Goal: Find contact information: Find contact information

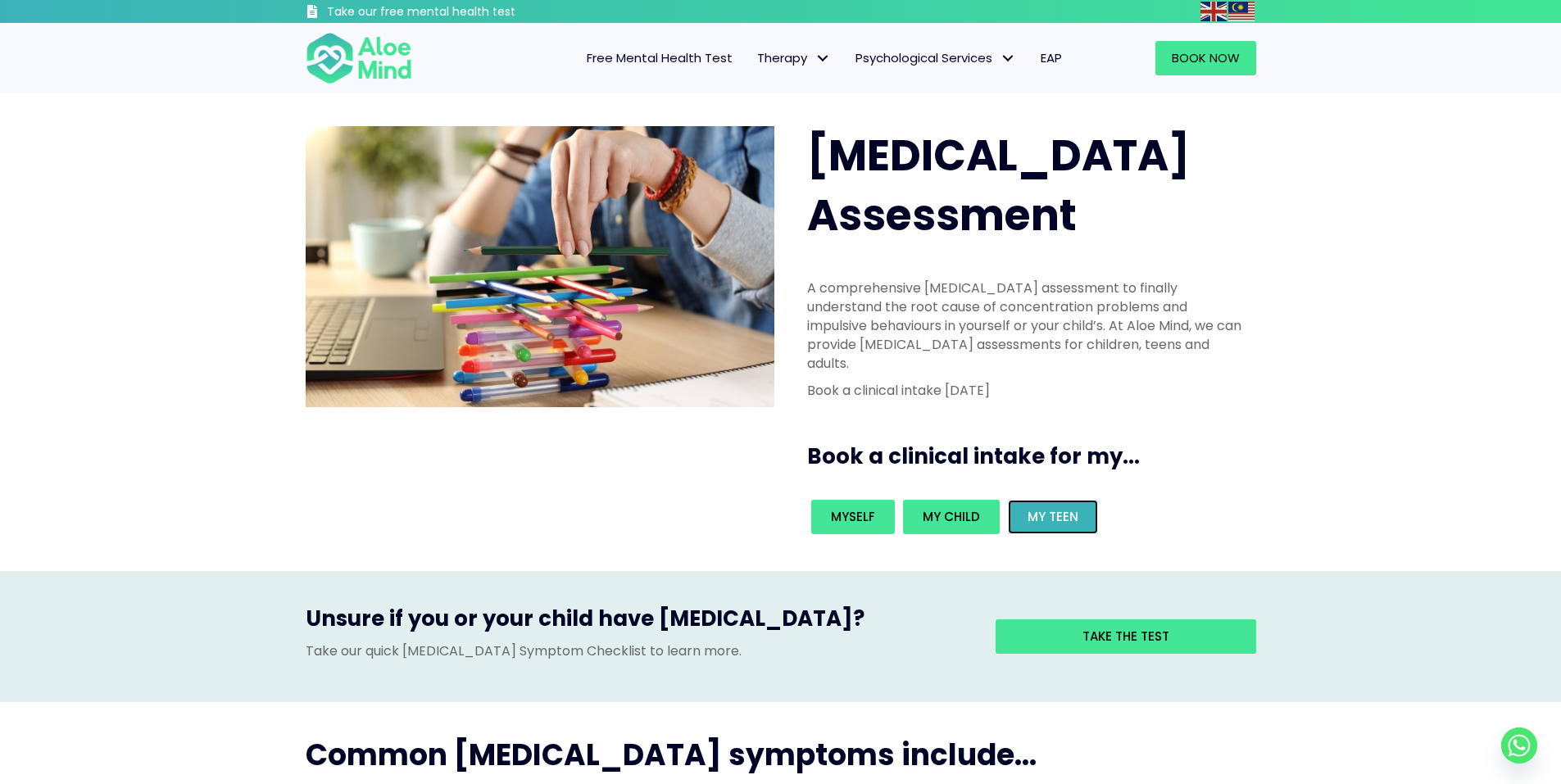
click at [1075, 500] on link "My teen" at bounding box center [1052, 517] width 90 height 35
drag, startPoint x: 1144, startPoint y: 384, endPoint x: 817, endPoint y: 364, distance: 327.6
click at [820, 425] on div "Book a clinical intake for my..." at bounding box center [1035, 452] width 455 height 54
click at [794, 487] on div "ADHD Assessment A comprehensive ADHD assessment to finally understand the root …" at bounding box center [780, 332] width 1561 height 478
click at [1204, 43] on link "Book Now" at bounding box center [1206, 58] width 101 height 35
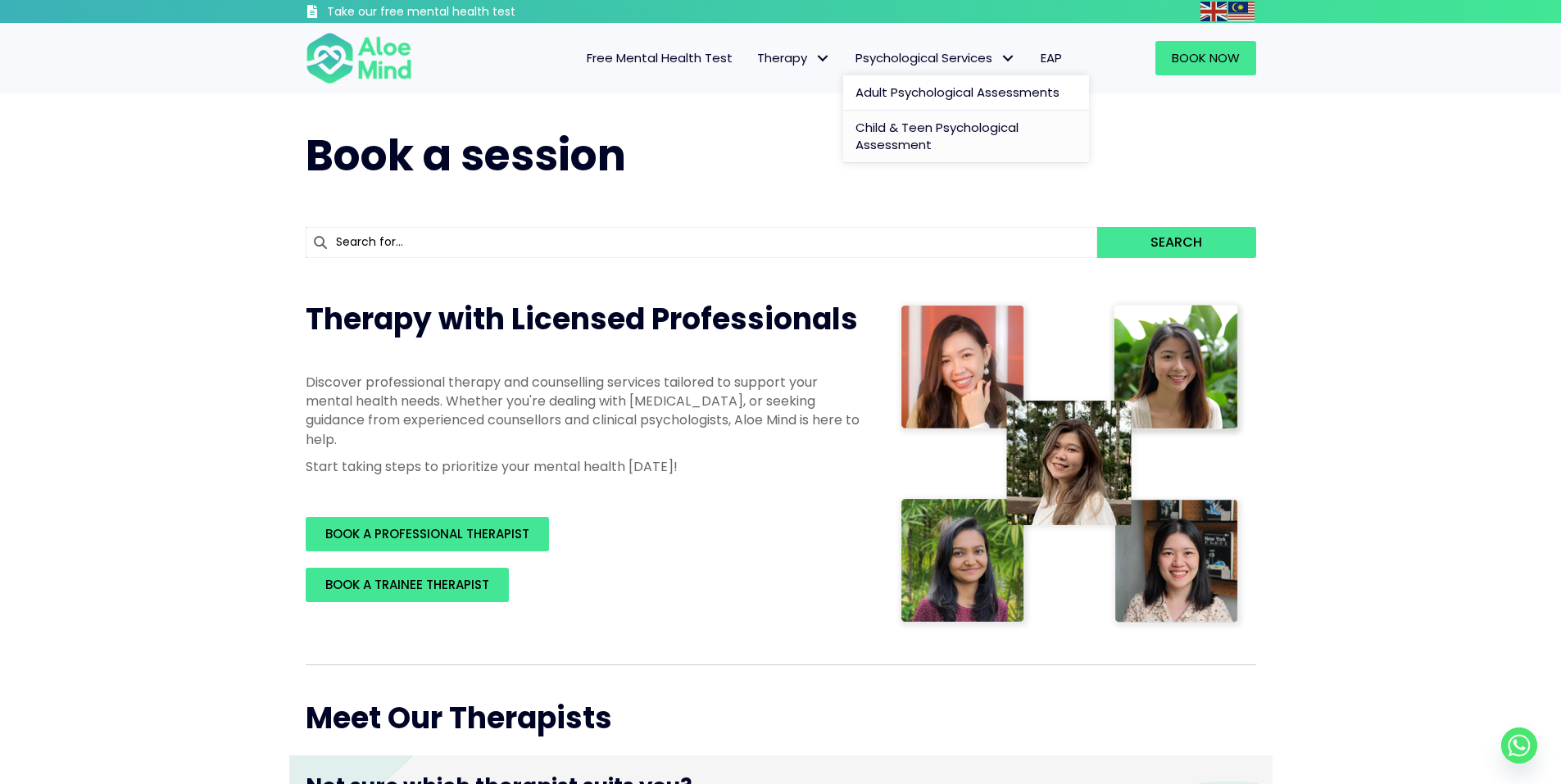
click at [919, 135] on span "Child & Teen Psychological Assessment" at bounding box center [937, 137] width 163 height 35
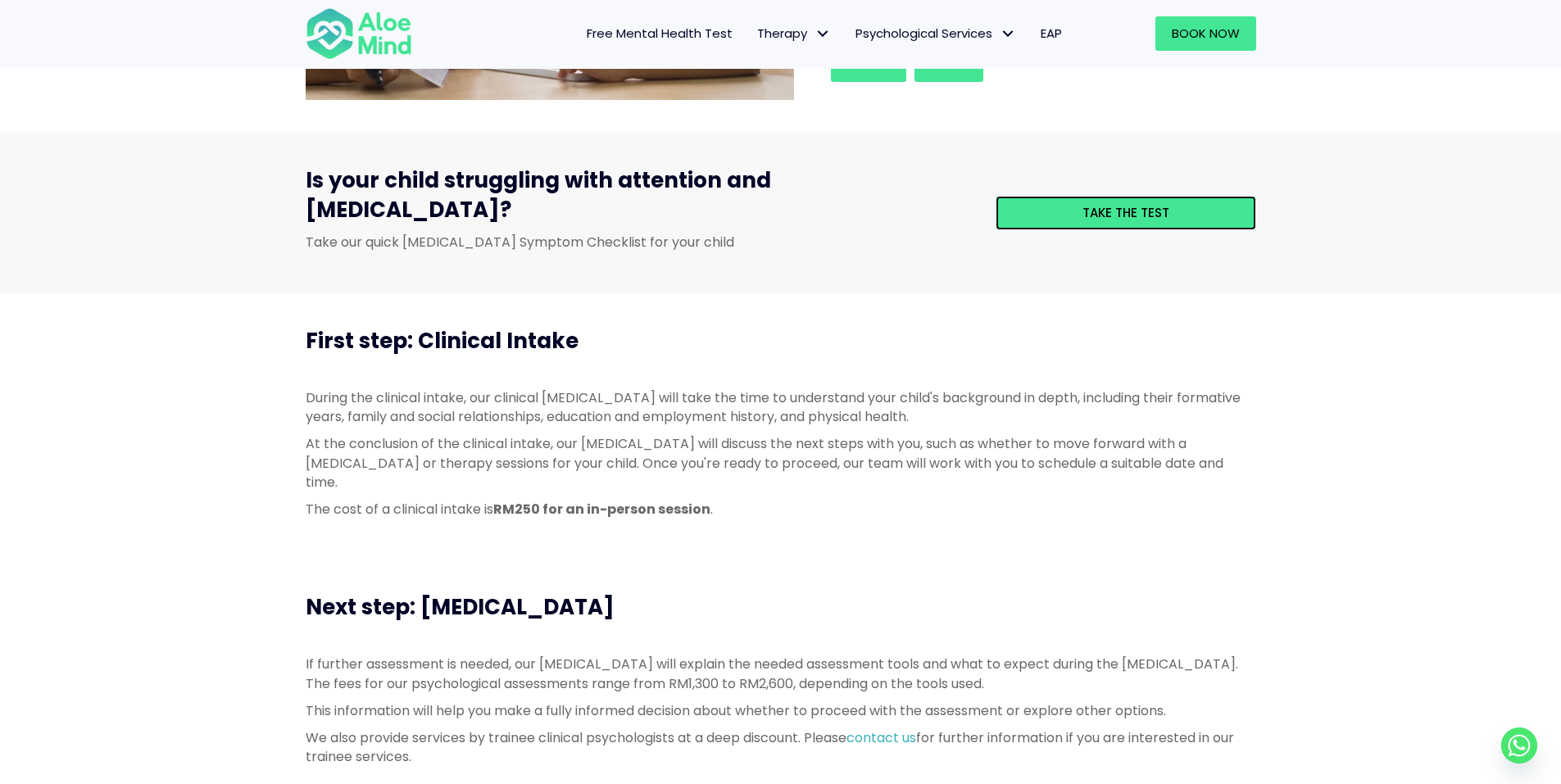
scroll to position [491, 0]
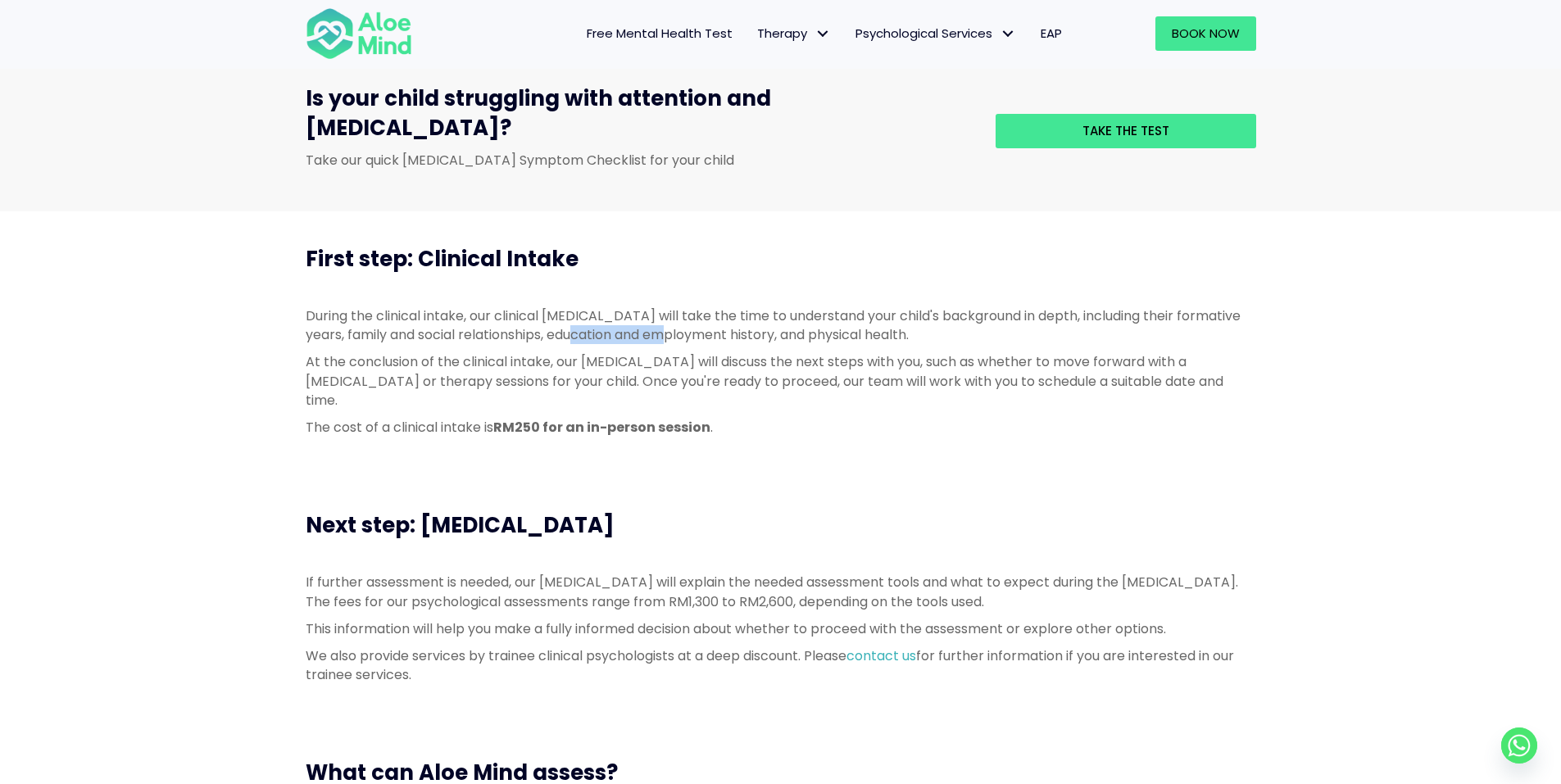
drag, startPoint x: 686, startPoint y: 307, endPoint x: 595, endPoint y: 309, distance: 91.0
click at [595, 309] on p "During the clinical intake, our clinical [MEDICAL_DATA] will take the time to u…" at bounding box center [781, 325] width 950 height 38
click at [595, 309] on p "During the clinical intake, our clinical psychologist will take the time to und…" at bounding box center [781, 325] width 950 height 38
drag, startPoint x: 595, startPoint y: 309, endPoint x: 930, endPoint y: 314, distance: 335.0
click at [930, 314] on p "During the clinical intake, our clinical psychologist will take the time to und…" at bounding box center [781, 325] width 950 height 38
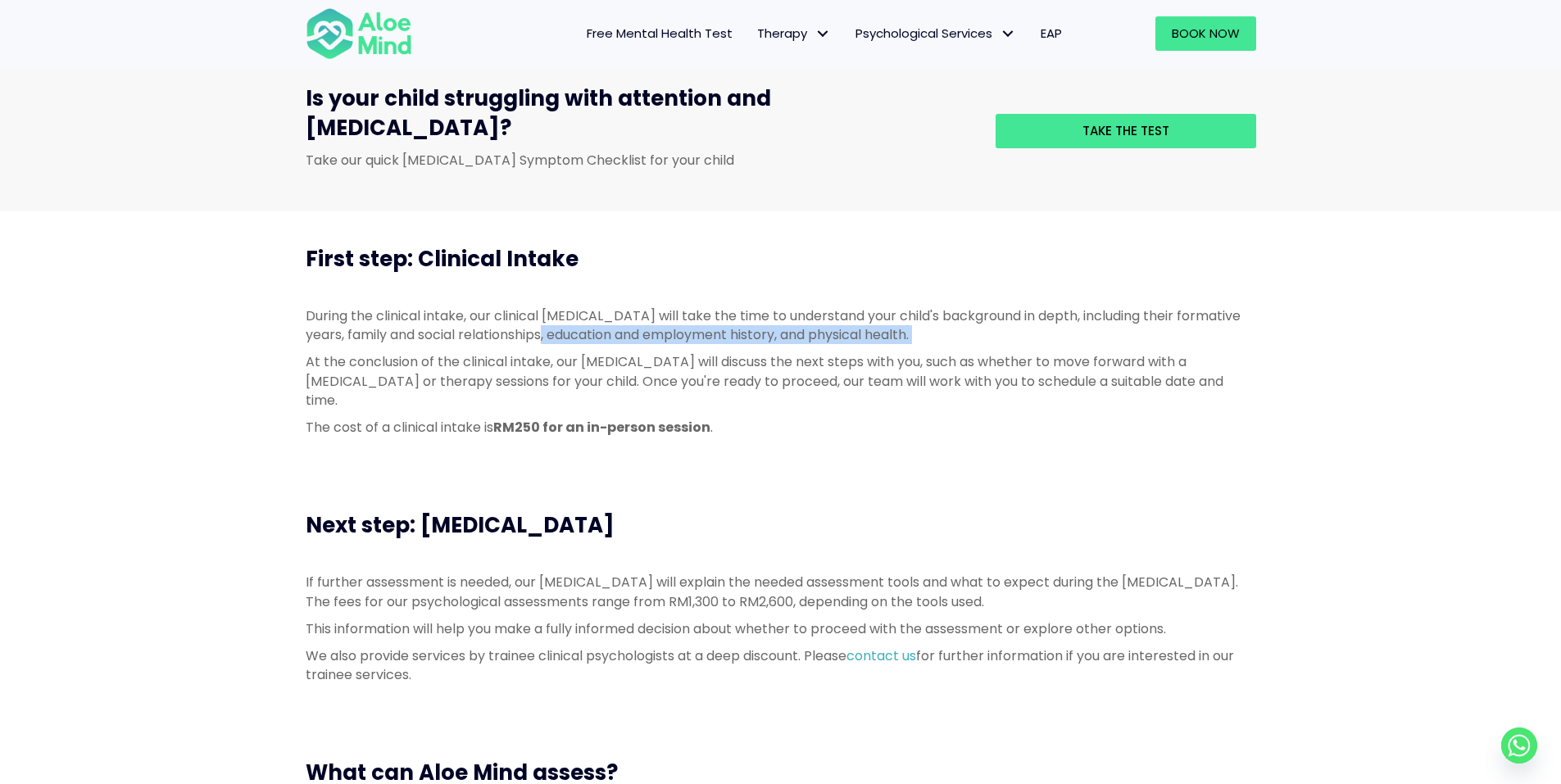
click at [898, 314] on div at bounding box center [898, 314] width 0 height 0
click at [320, 352] on p "At the conclusion of the clinical intake, our psychologist will discuss the nex…" at bounding box center [781, 381] width 950 height 57
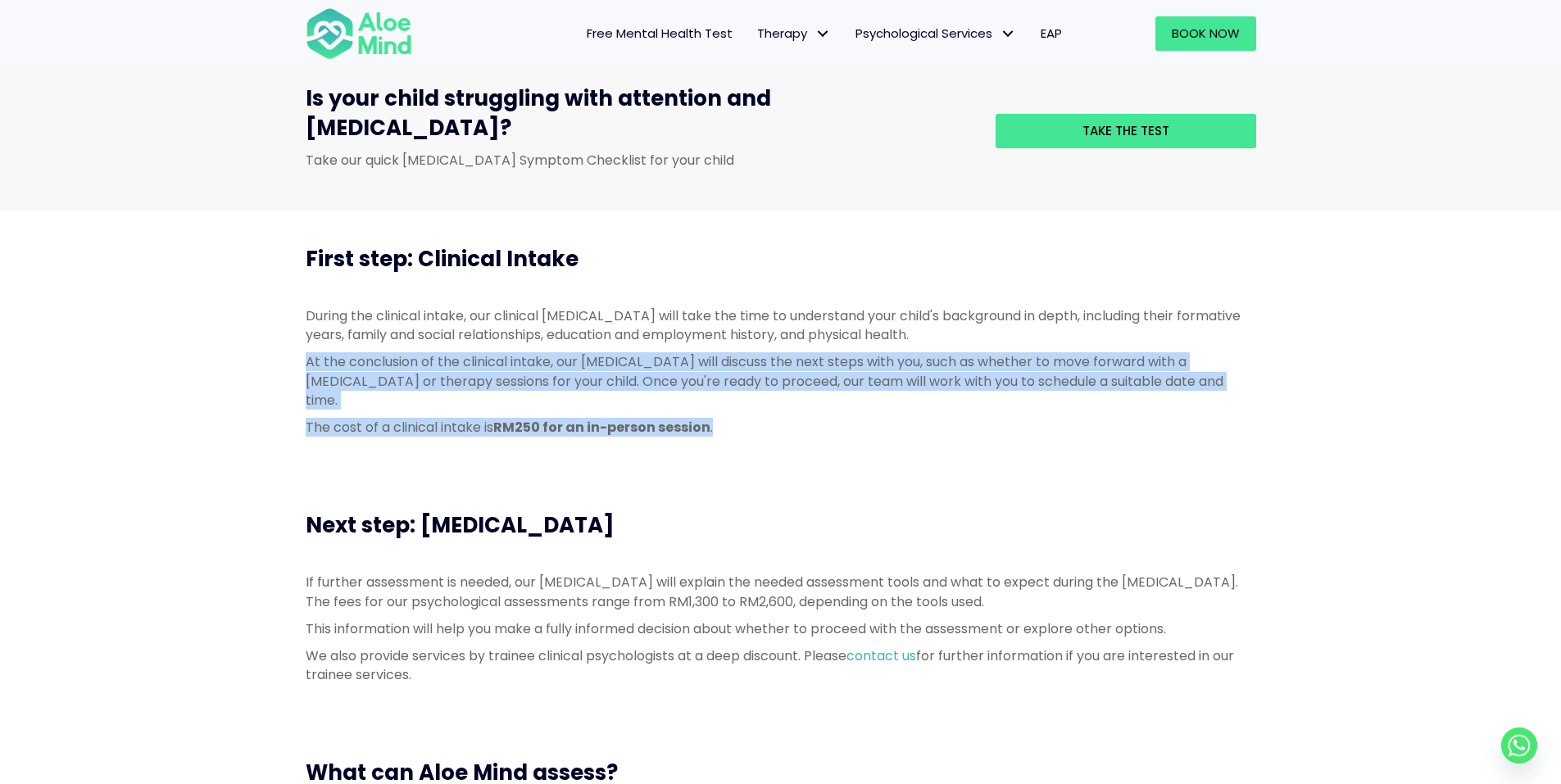
drag, startPoint x: 298, startPoint y: 332, endPoint x: 735, endPoint y: 381, distance: 439.7
click at [735, 381] on div "During the clinical intake, our clinical psychologist will take the time to und…" at bounding box center [781, 375] width 983 height 171
click at [736, 418] on p "The cost of a clinical intake is RM250 for an in-person session ." at bounding box center [781, 427] width 950 height 19
click at [669, 418] on strong "RM250 for an in-person session" at bounding box center [602, 427] width 218 height 19
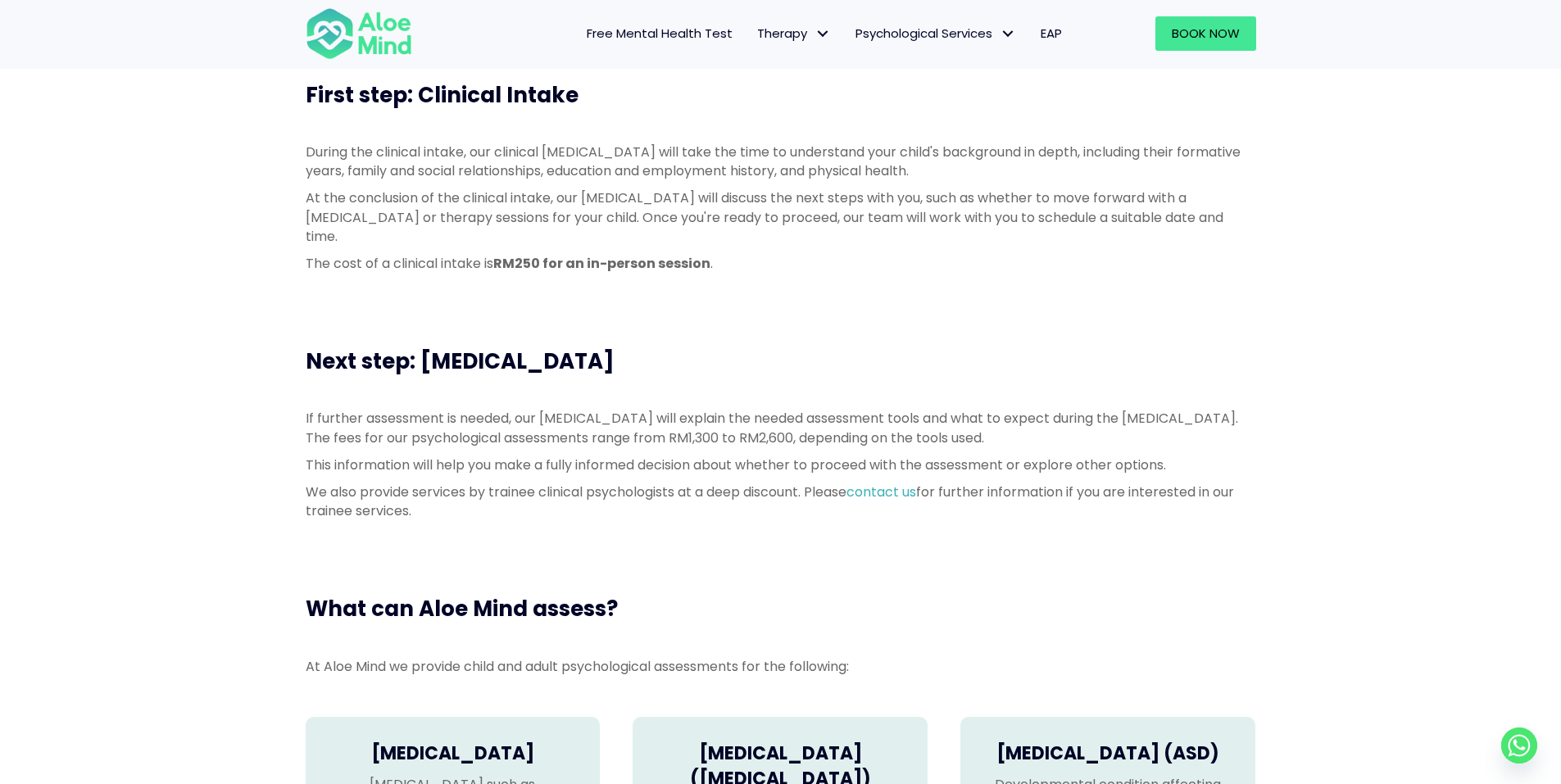
scroll to position [738, 0]
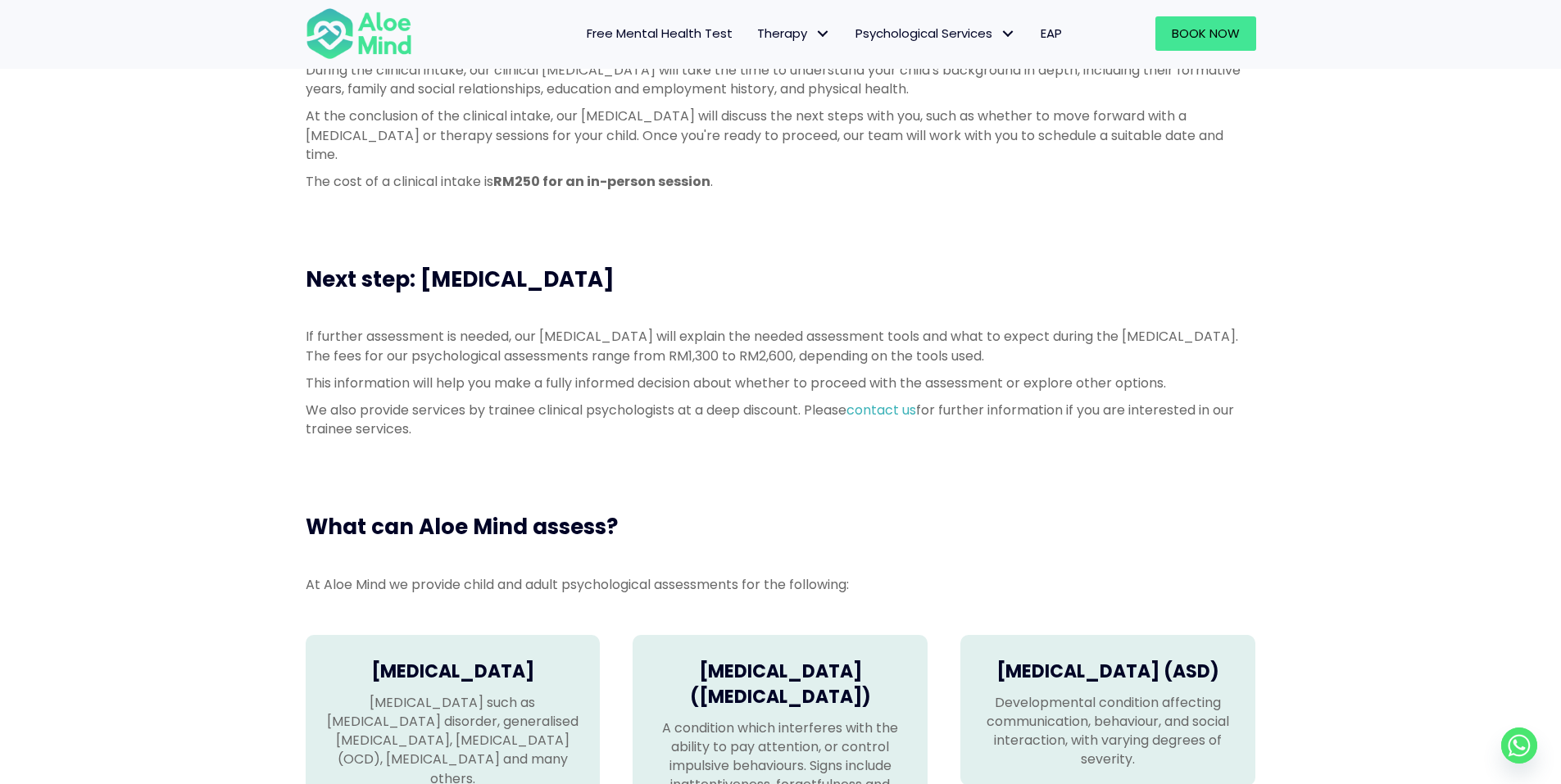
drag, startPoint x: 666, startPoint y: 366, endPoint x: 605, endPoint y: 362, distance: 61.1
click at [605, 400] on p "We also provide services by trainee clinical psychologists at a deep discount. …" at bounding box center [781, 419] width 950 height 38
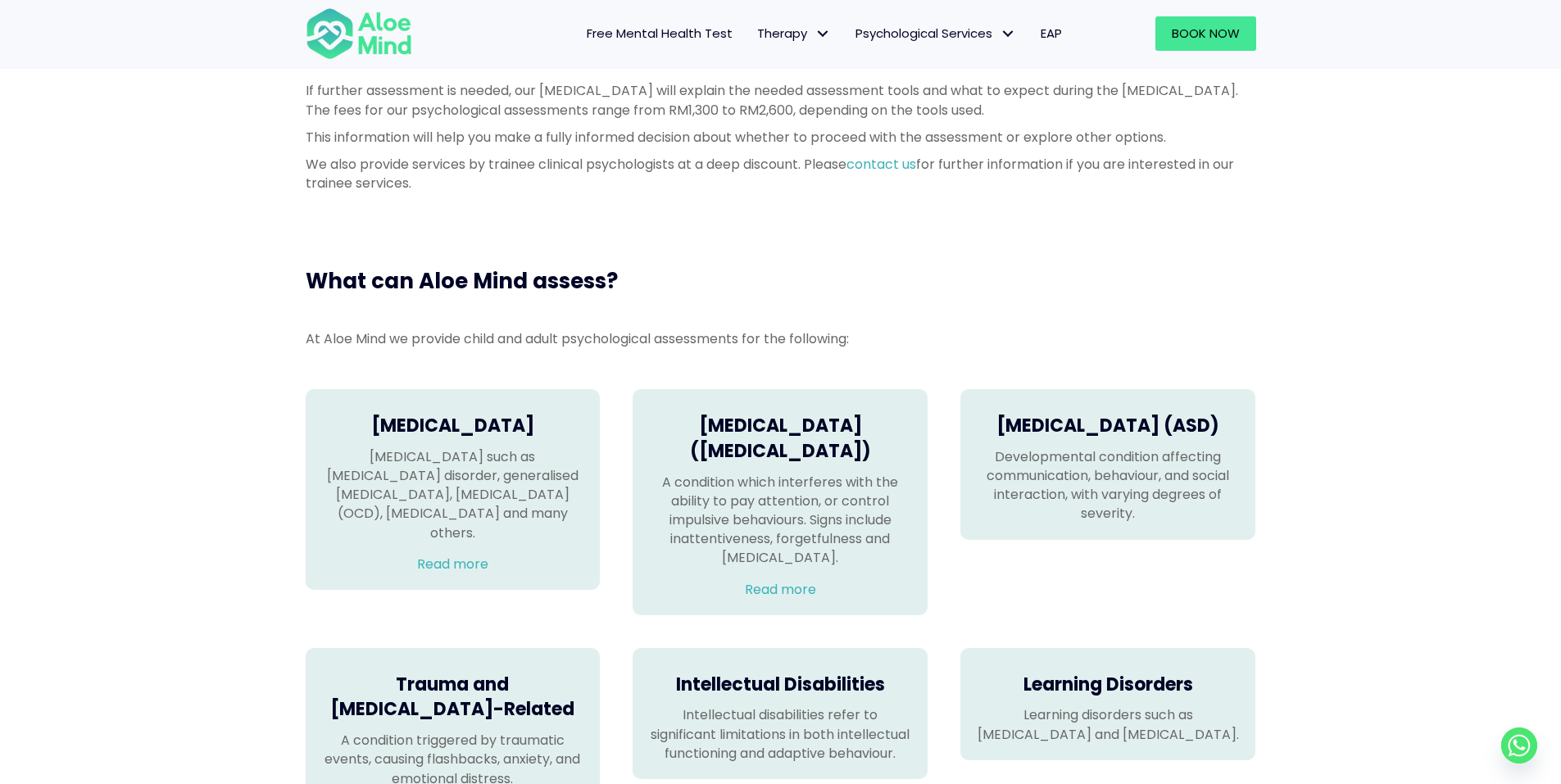
scroll to position [1147, 0]
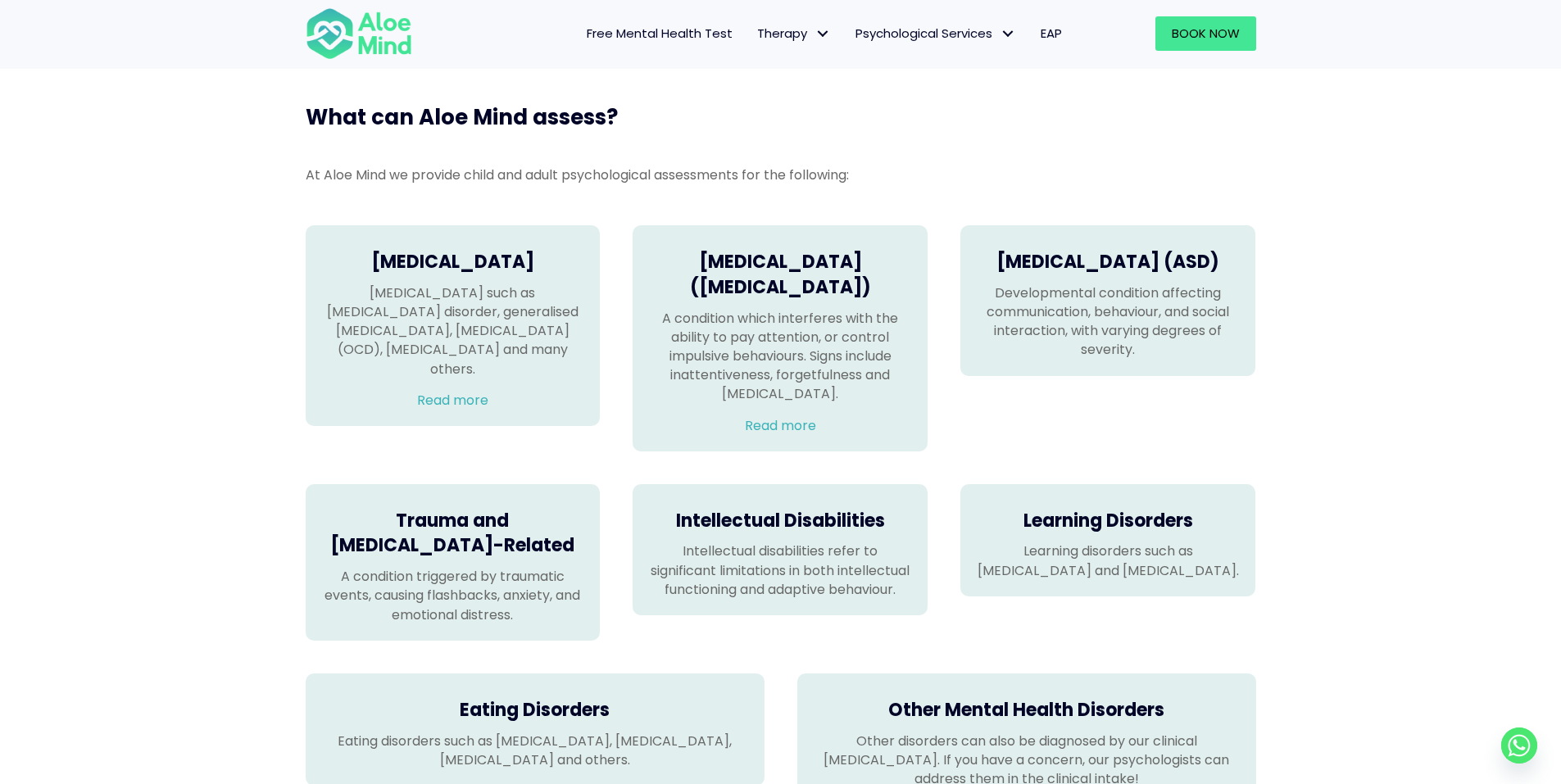
click at [762, 390] on div "A condition which interferes with the ability to pay attention, or control impu…" at bounding box center [780, 372] width 262 height 126
click at [771, 416] on link "Read more" at bounding box center [780, 426] width 72 height 19
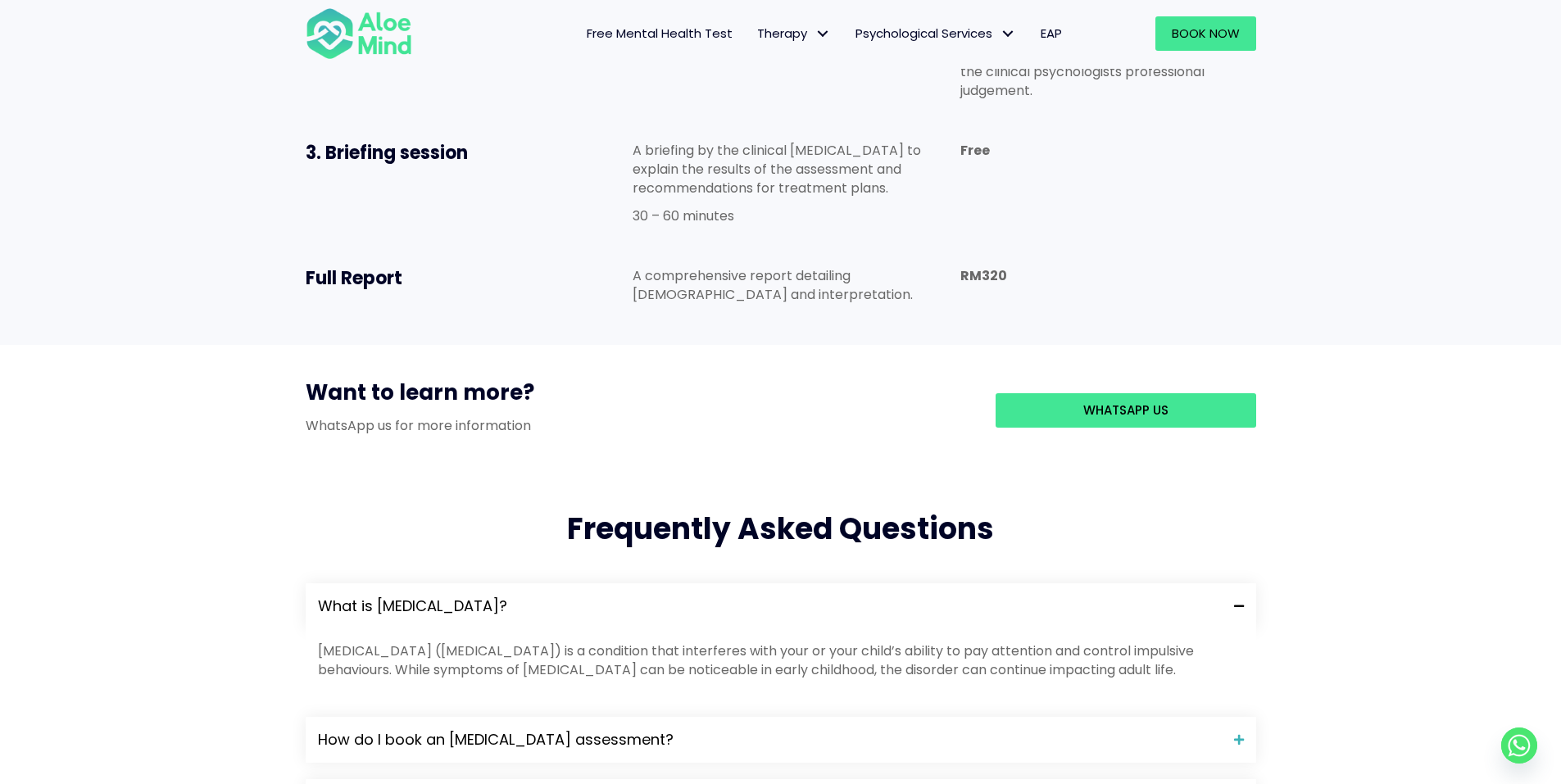
scroll to position [1474, 0]
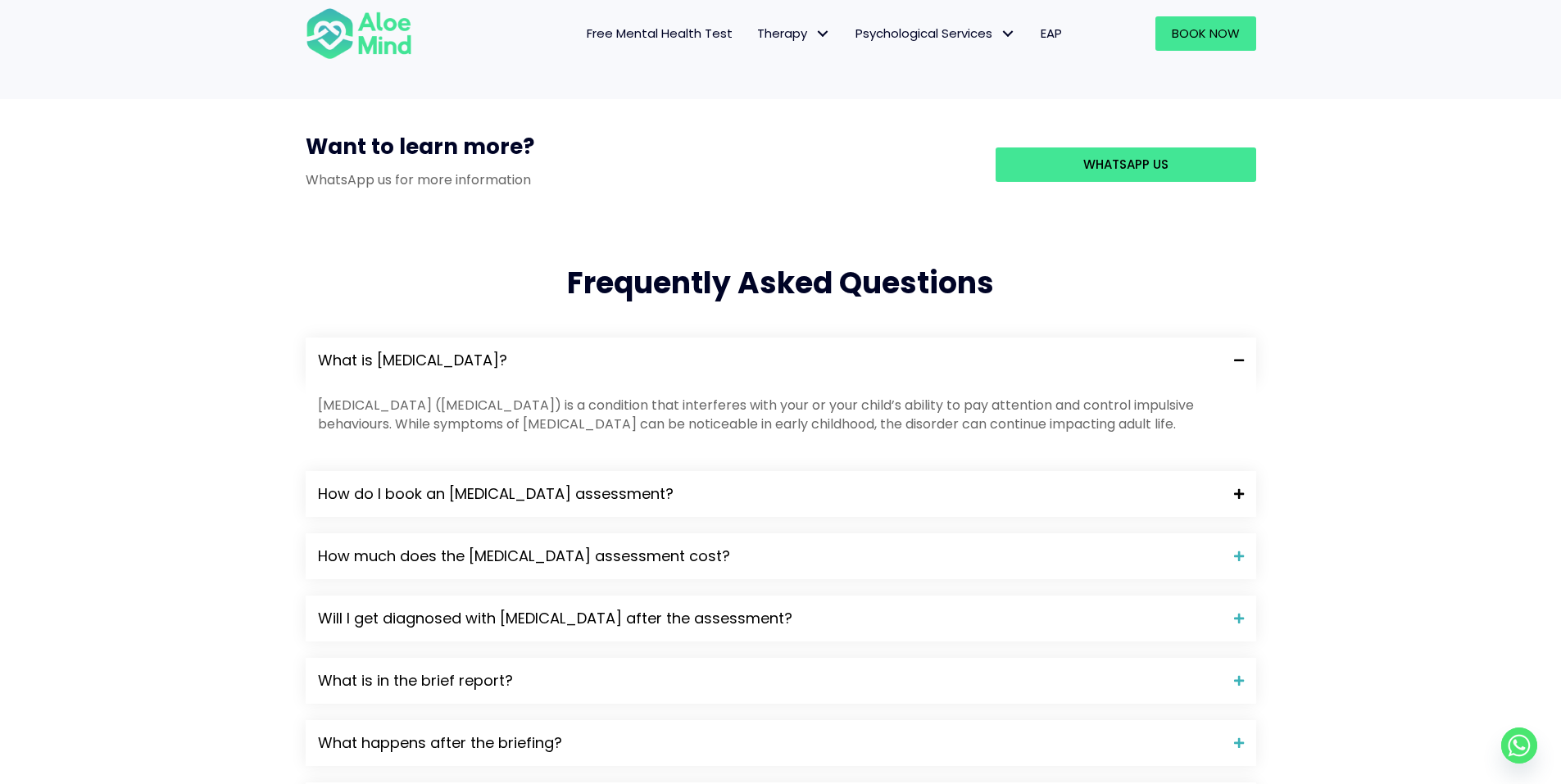
click at [495, 483] on span "How do I book an [MEDICAL_DATA] assessment?" at bounding box center [770, 493] width 904 height 21
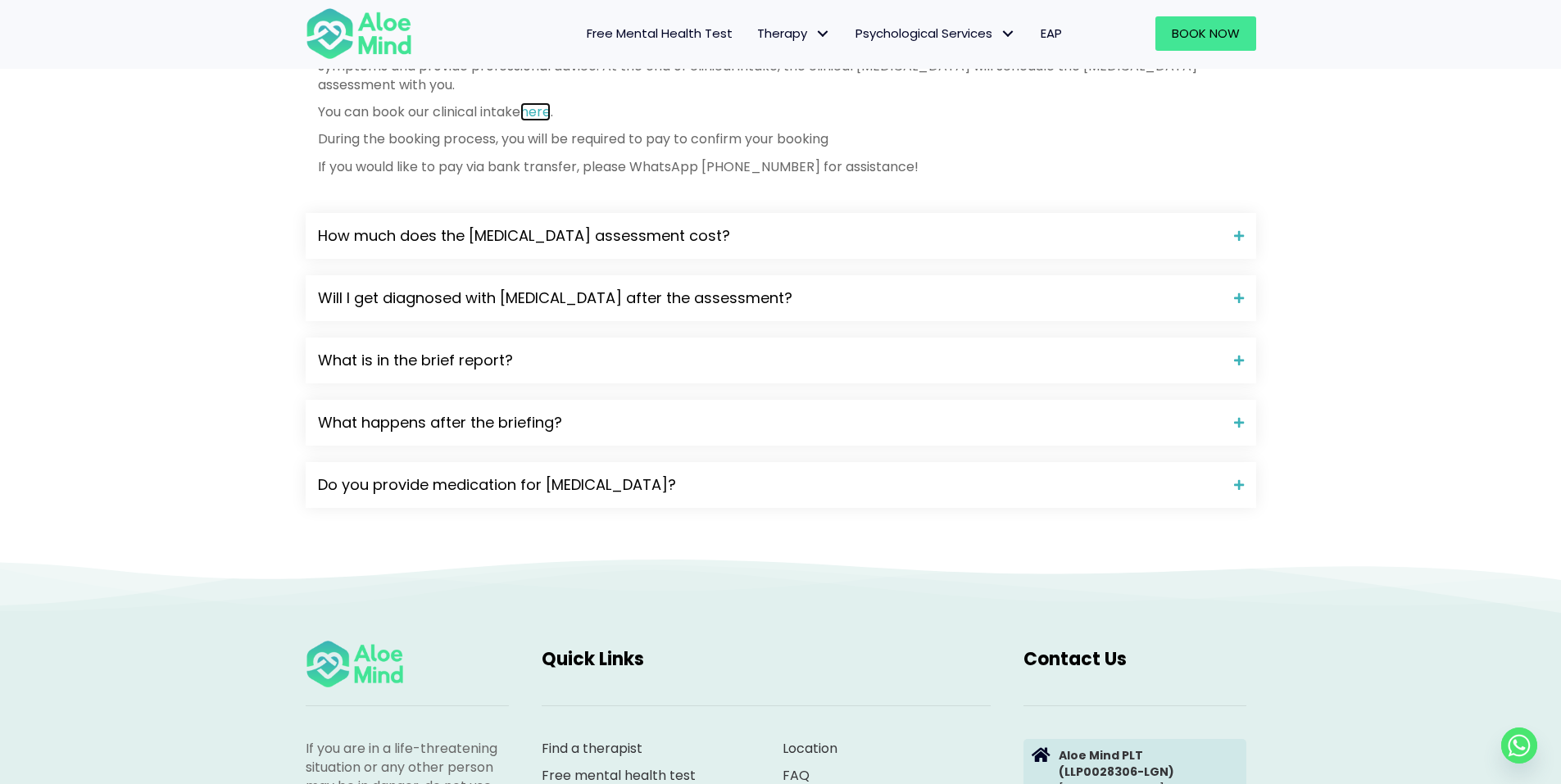
scroll to position [2130, 0]
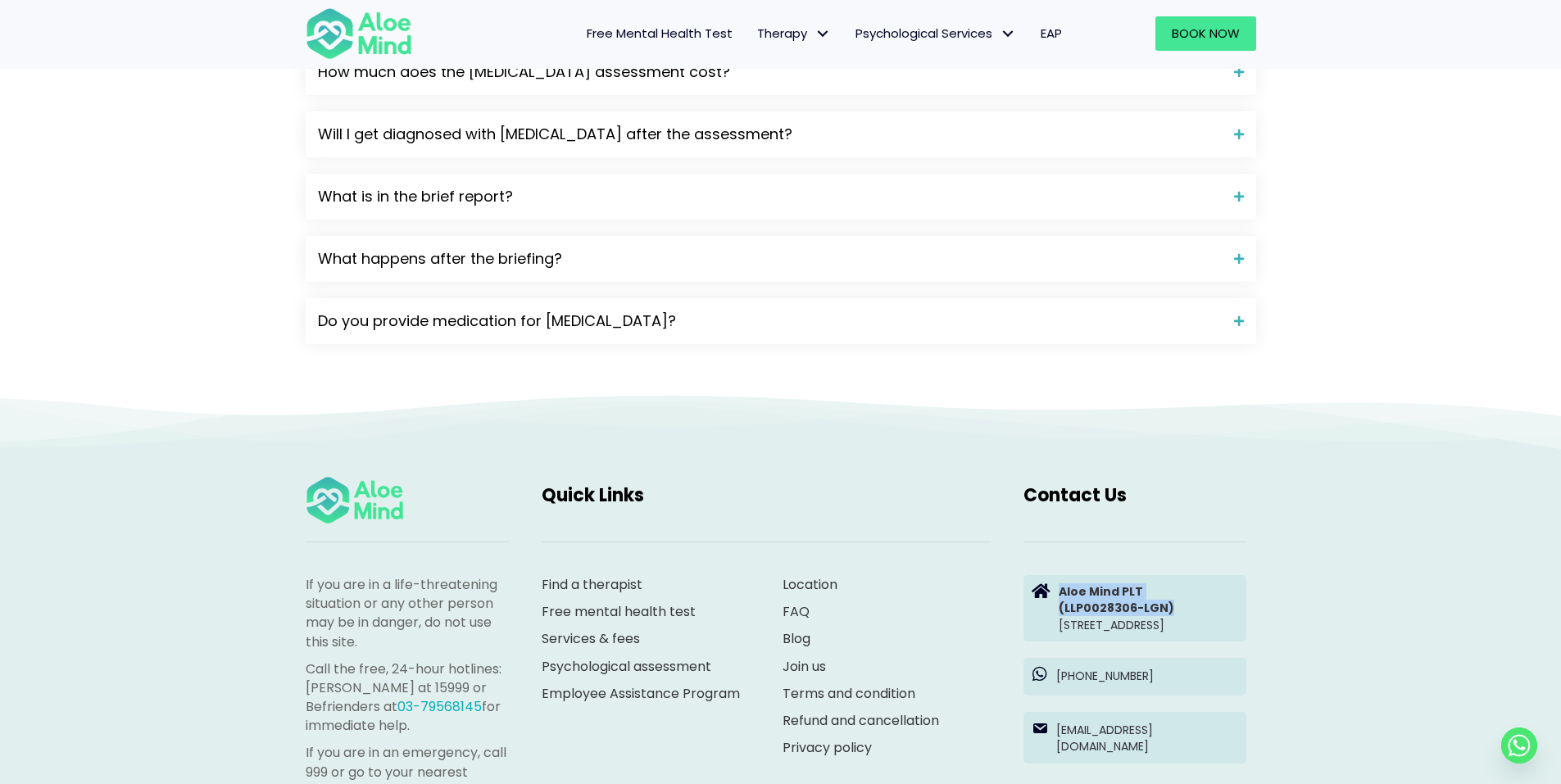
drag, startPoint x: 1339, startPoint y: 498, endPoint x: 1033, endPoint y: 457, distance: 308.7
click at [1033, 457] on div "If you are in a life-threatening situation or any other person may be in danger…" at bounding box center [780, 749] width 1561 height 711
click at [997, 525] on div at bounding box center [766, 542] width 482 height 34
drag, startPoint x: 1027, startPoint y: 439, endPoint x: 1196, endPoint y: 540, distance: 196.9
click at [1196, 540] on div "Contact Us Aloe Mind PLT (LLP0028306-LGN) [STREET_ADDRESS] [PHONE_NUMBER] [EMAI…" at bounding box center [1134, 726] width 256 height 535
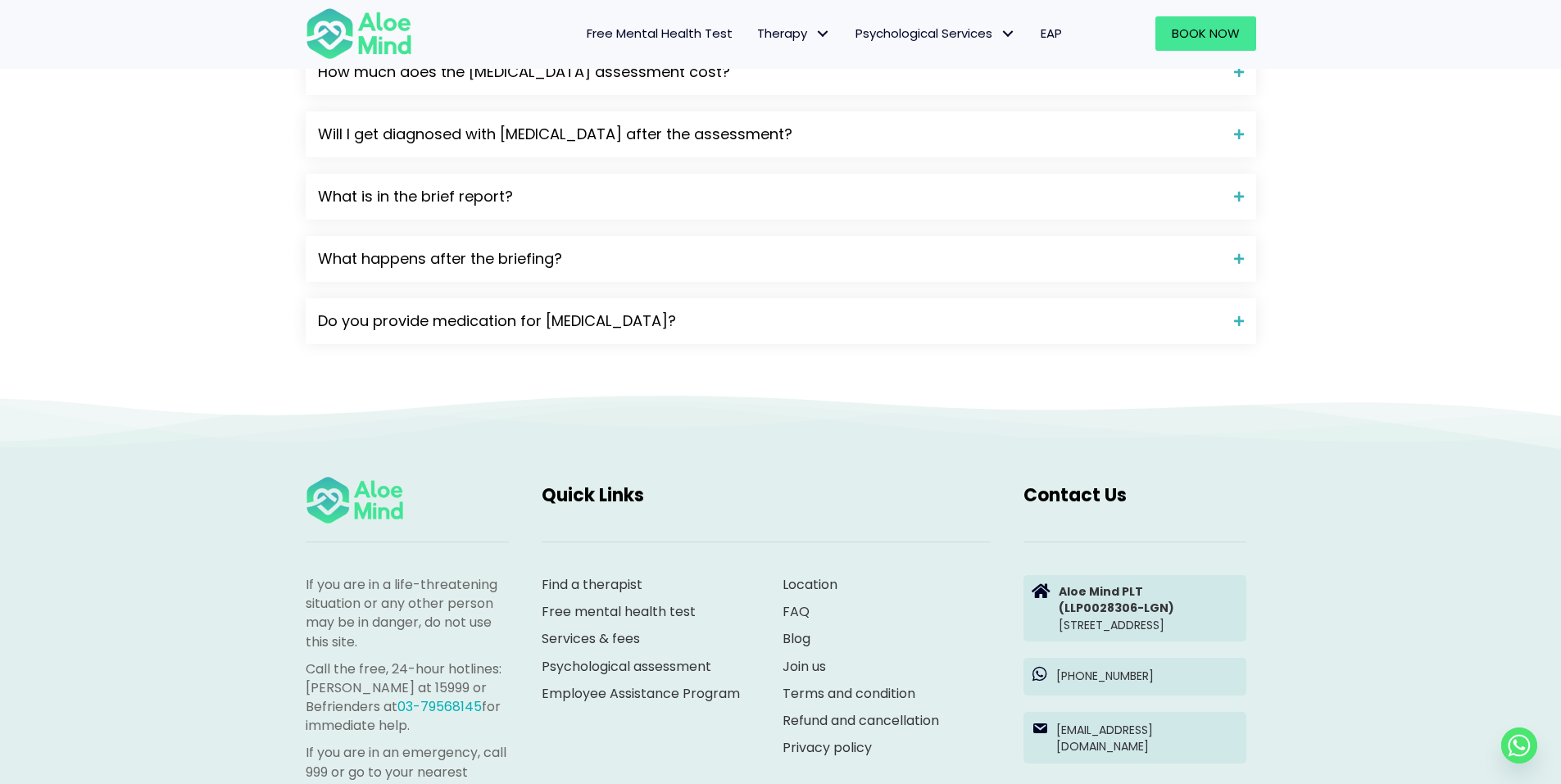
copy div "Aloe Mind PLT (LLP0028306-LGN) [STREET_ADDRESS]"
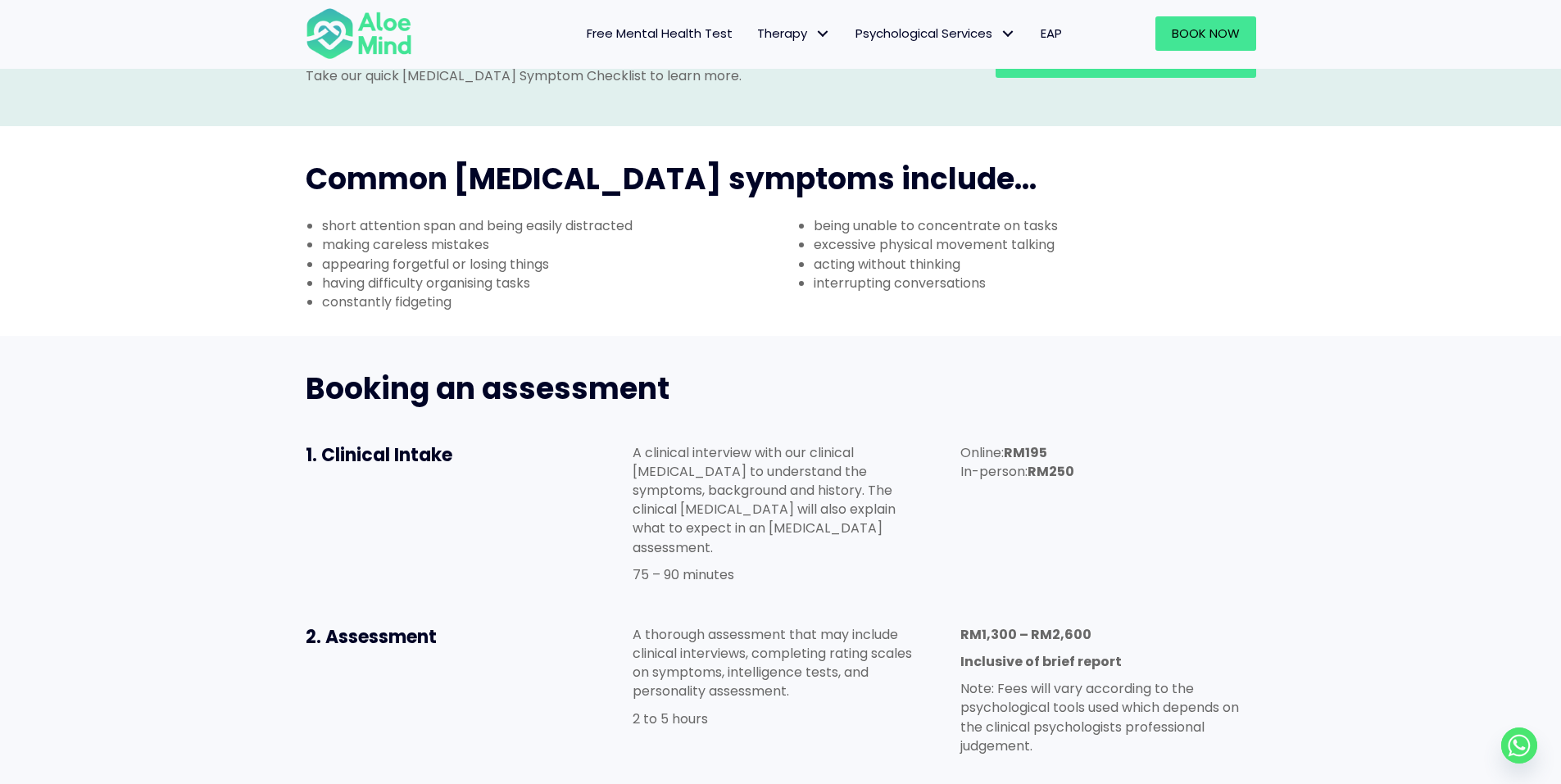
scroll to position [983, 0]
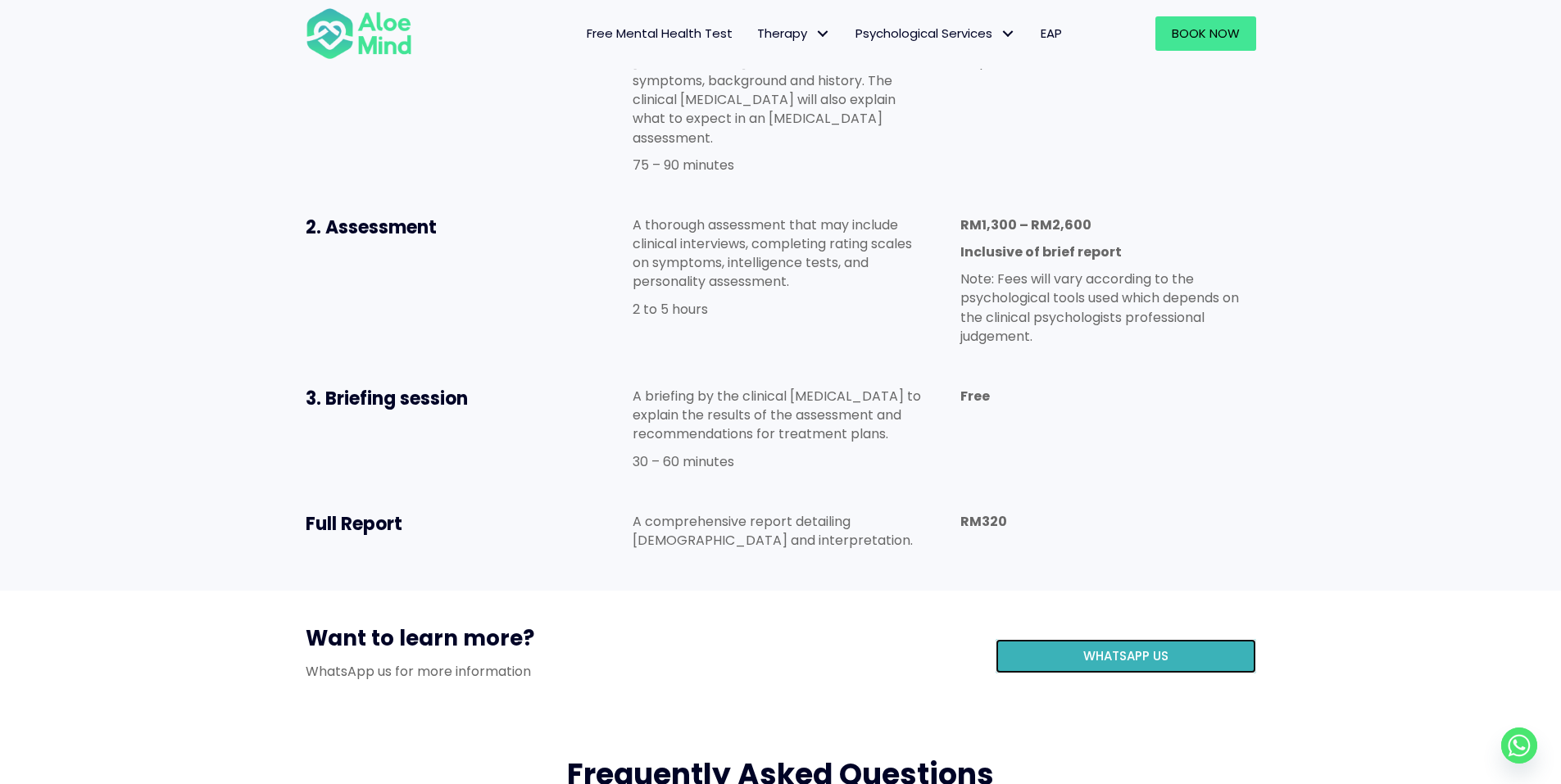
click at [1122, 647] on span "WhatsApp us" at bounding box center [1126, 656] width 85 height 17
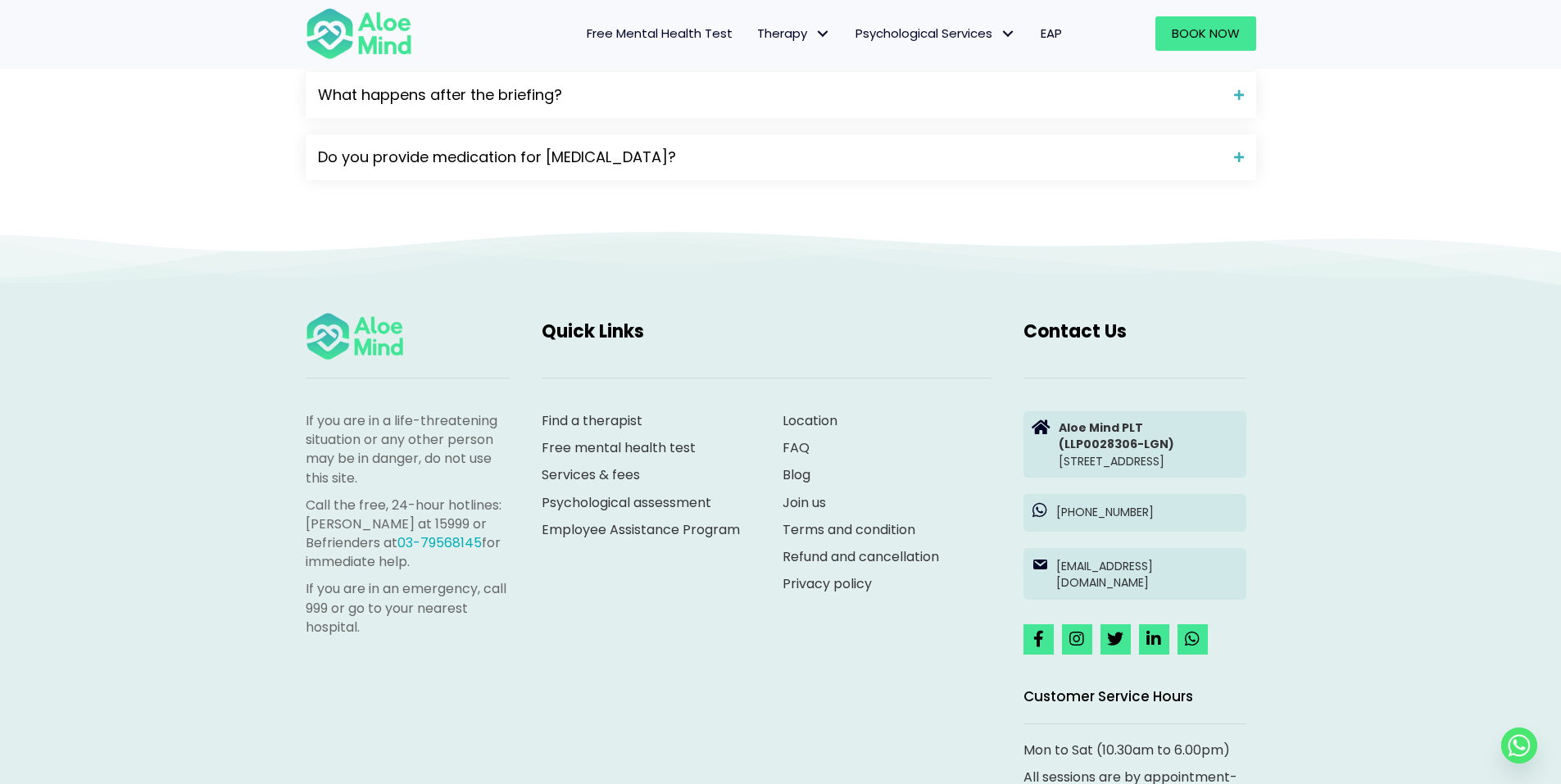
scroll to position [2353, 0]
